Goal: Information Seeking & Learning: Learn about a topic

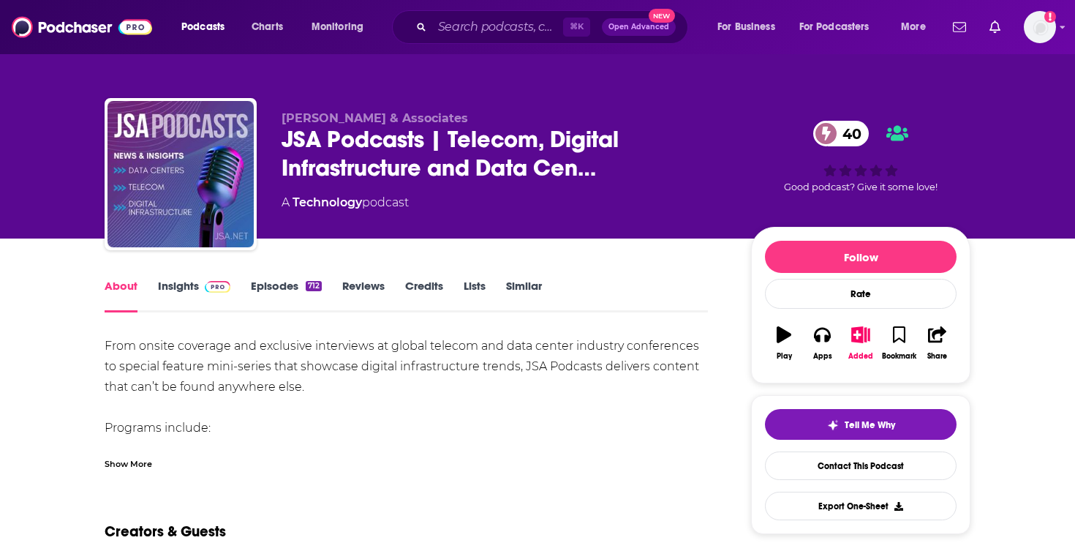
click at [184, 284] on link "Insights" at bounding box center [194, 296] width 72 height 34
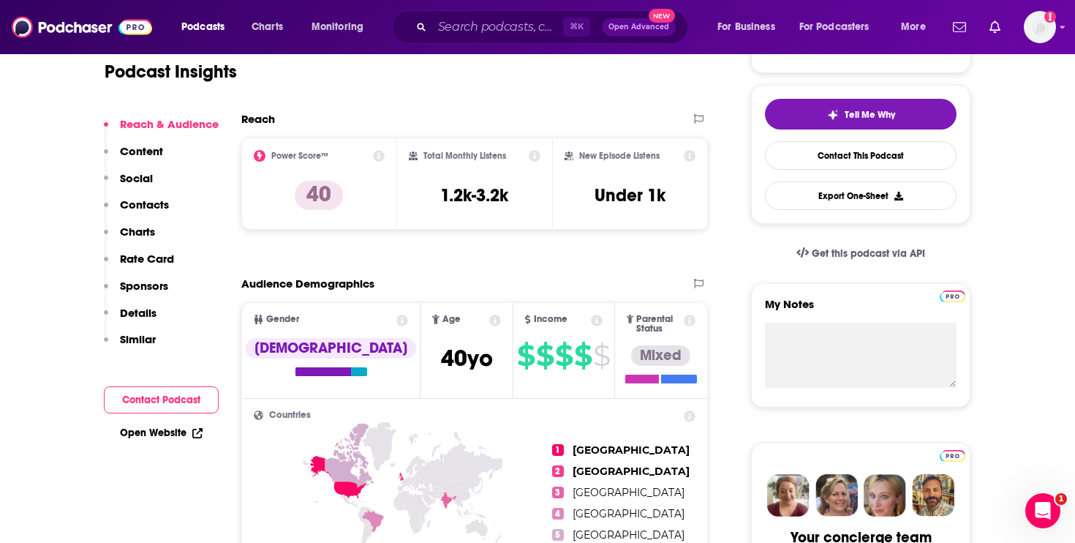
click at [143, 313] on p "Details" at bounding box center [138, 313] width 37 height 14
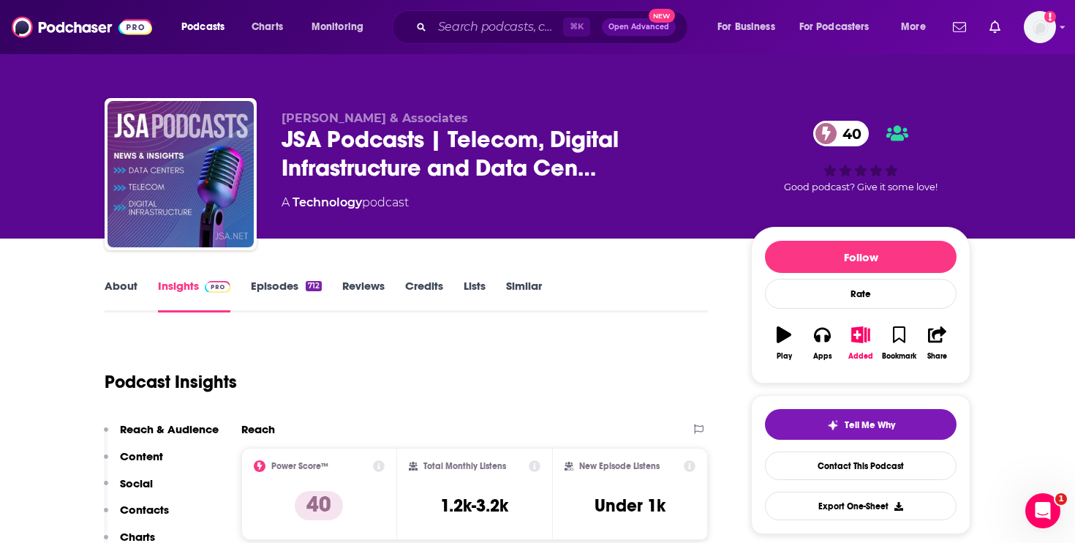
click at [116, 285] on link "About" at bounding box center [121, 296] width 33 height 34
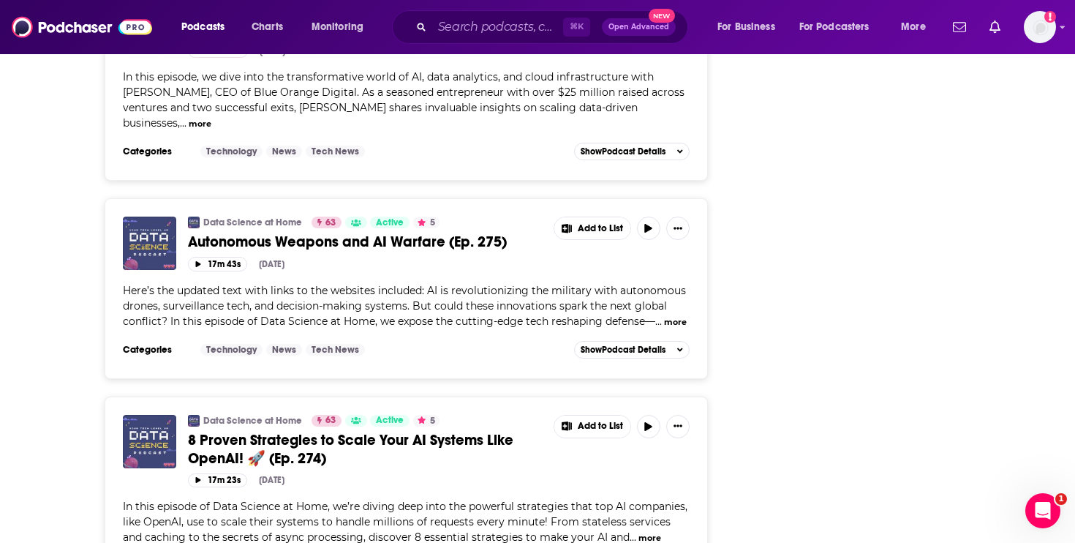
scroll to position [3317, 0]
